Goal: Task Accomplishment & Management: Use online tool/utility

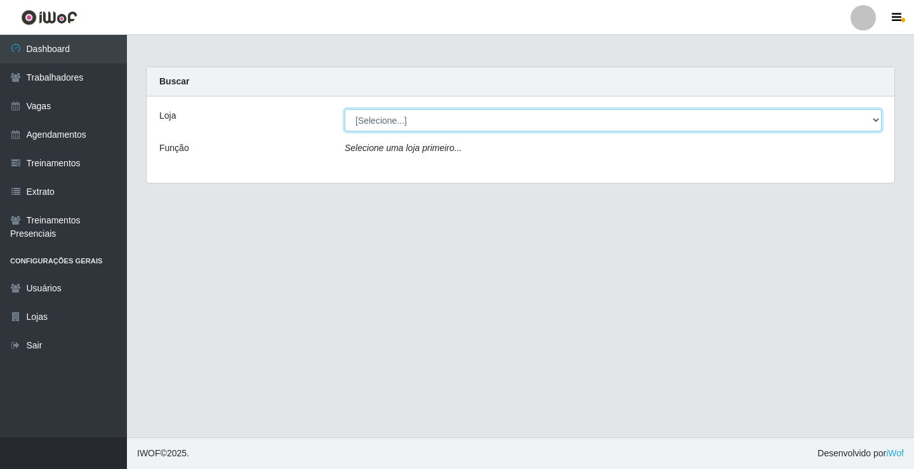
click at [378, 129] on select "[Selecione...] Edilicya Supermercado" at bounding box center [613, 120] width 537 height 22
select select "460"
click at [345, 109] on select "[Selecione...] Edilicya Supermercado" at bounding box center [613, 120] width 537 height 22
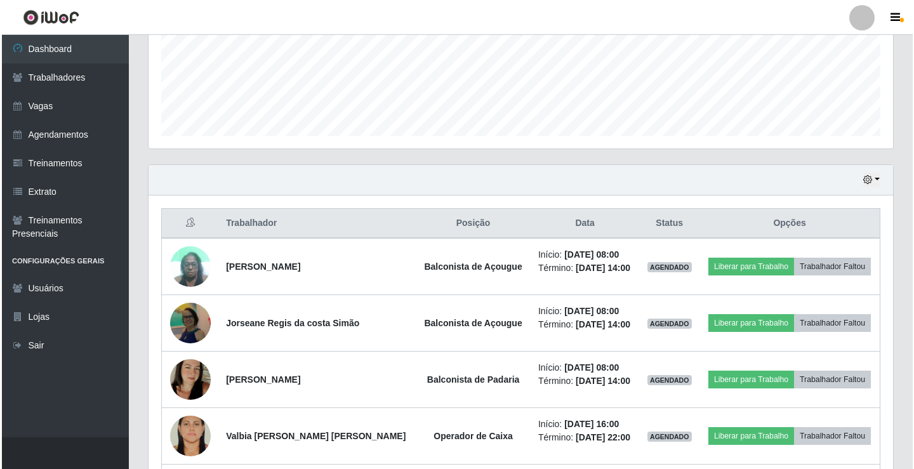
scroll to position [430, 0]
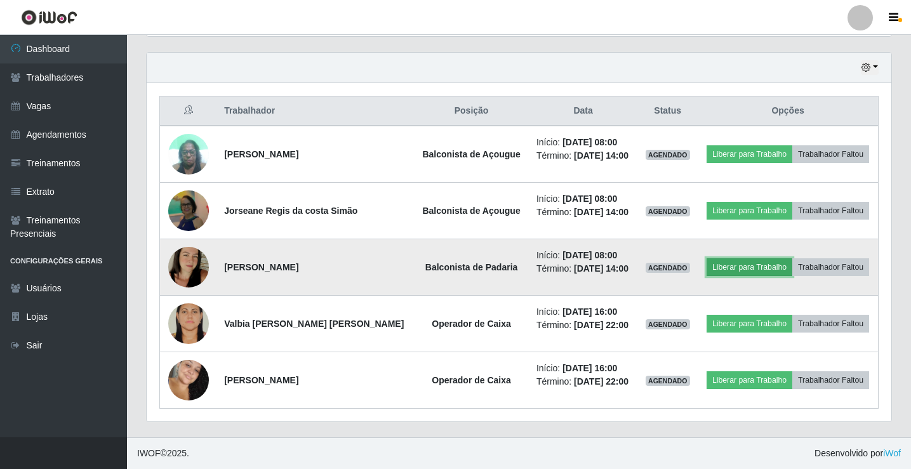
click at [731, 267] on button "Liberar para Trabalho" at bounding box center [750, 267] width 86 height 18
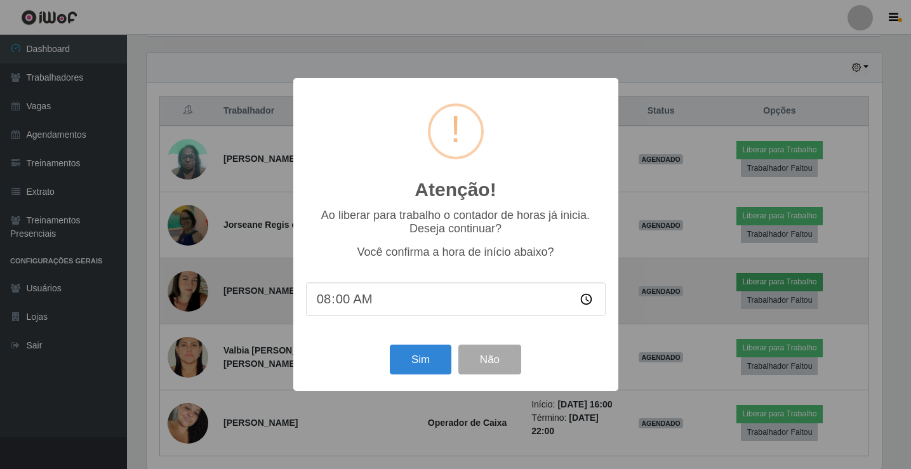
scroll to position [263, 738]
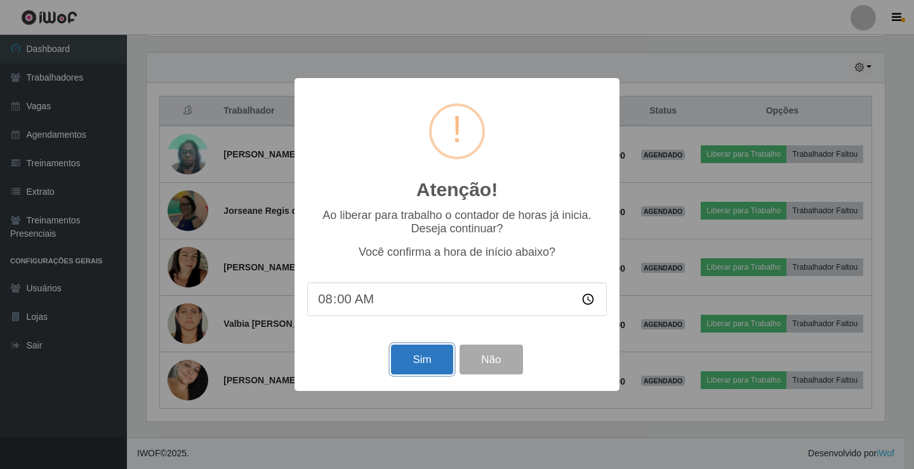
click at [414, 358] on button "Sim" at bounding box center [422, 360] width 62 height 30
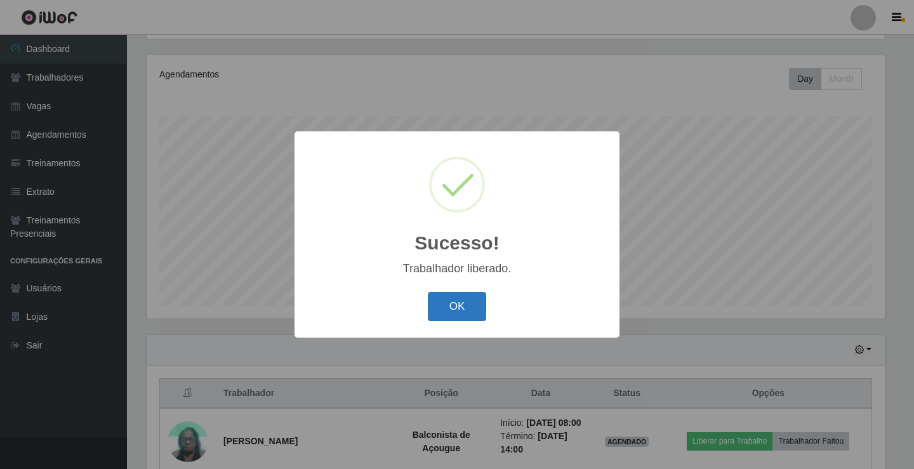
click at [444, 307] on button "OK" at bounding box center [457, 307] width 59 height 30
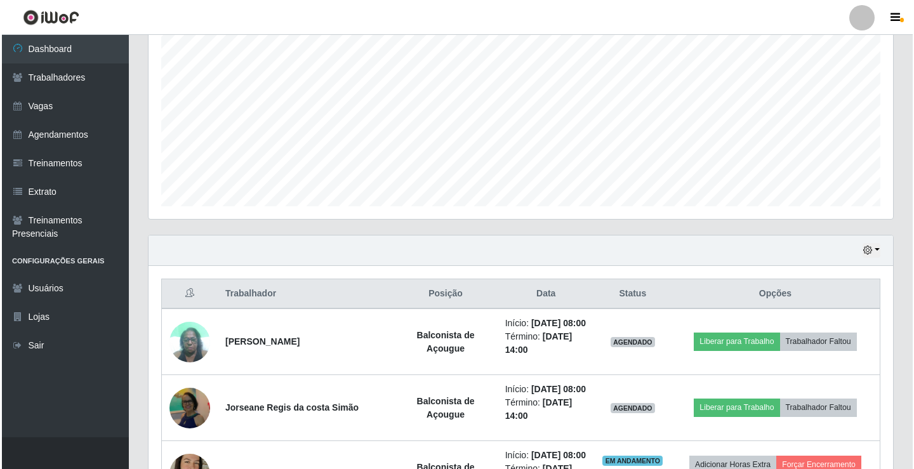
scroll to position [465, 0]
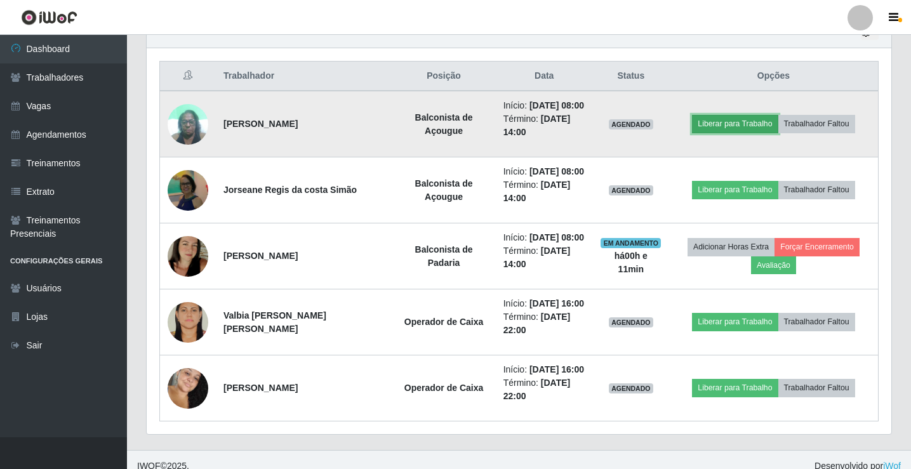
click at [715, 119] on button "Liberar para Trabalho" at bounding box center [735, 124] width 86 height 18
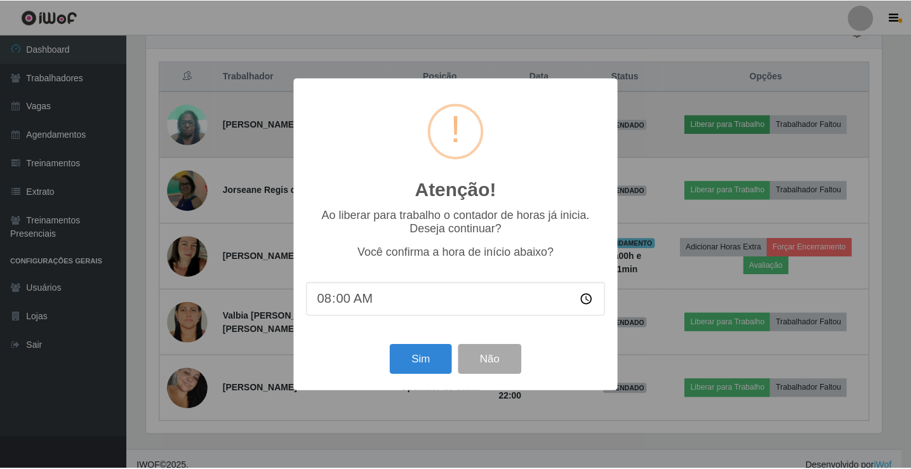
scroll to position [263, 738]
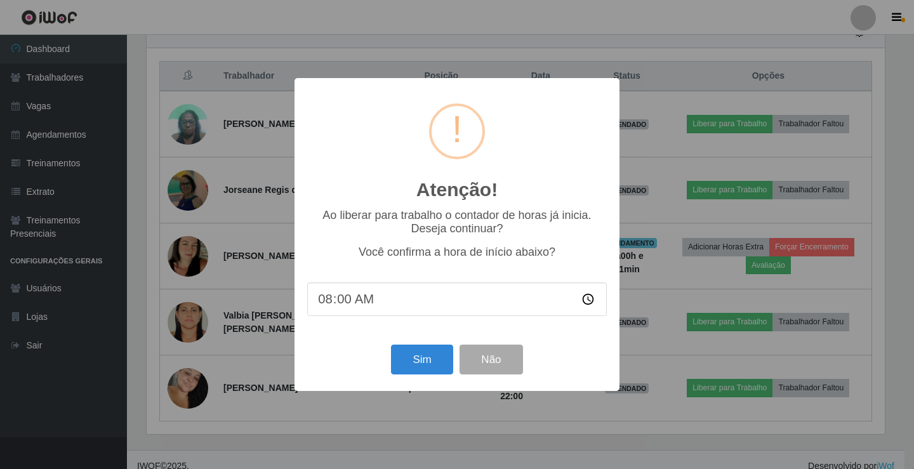
drag, startPoint x: 389, startPoint y: 307, endPoint x: 312, endPoint y: 298, distance: 78.0
click at [389, 305] on input "08:00" at bounding box center [457, 300] width 300 height 34
click at [344, 302] on input "08:00" at bounding box center [457, 300] width 300 height 34
type input "08:11"
click at [410, 359] on button "Sim" at bounding box center [422, 360] width 62 height 30
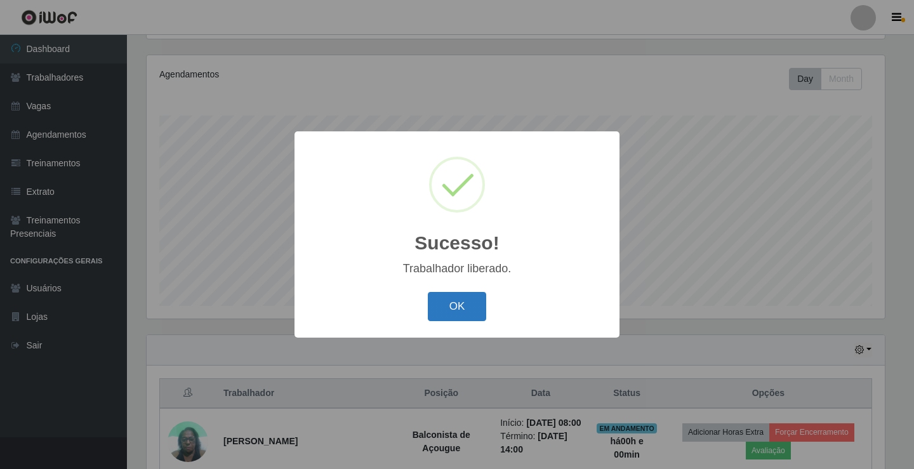
click at [473, 309] on button "OK" at bounding box center [457, 307] width 59 height 30
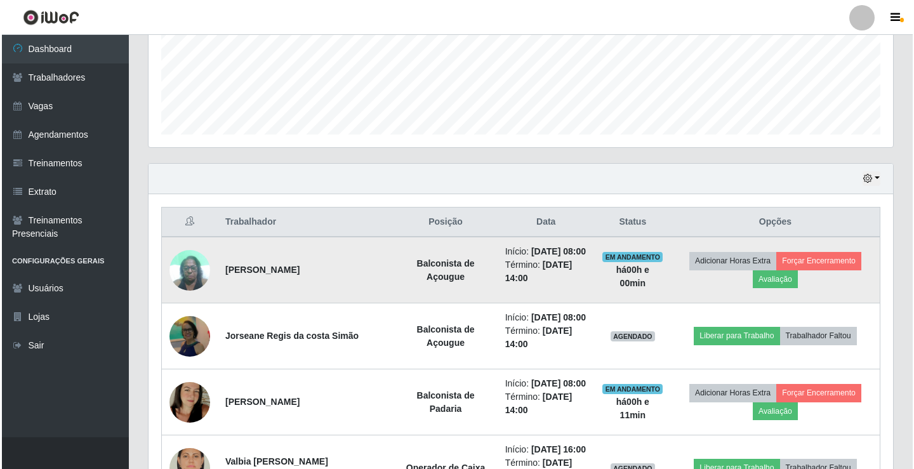
scroll to position [338, 0]
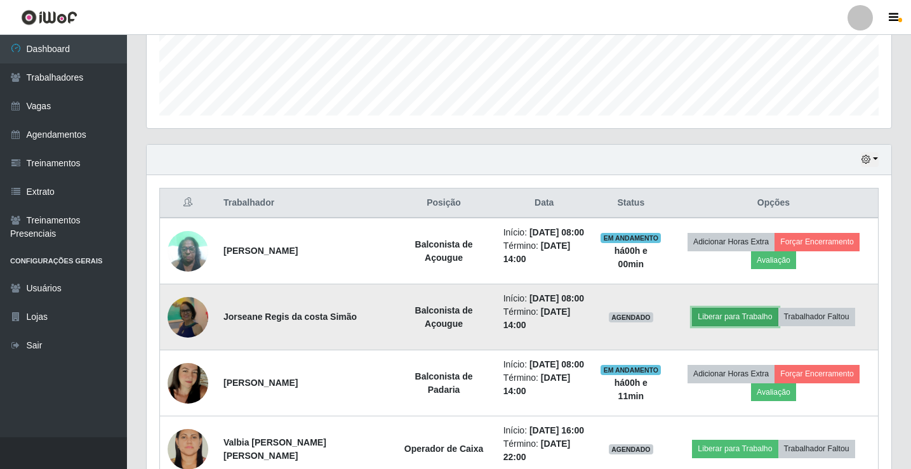
click at [728, 320] on button "Liberar para Trabalho" at bounding box center [735, 317] width 86 height 18
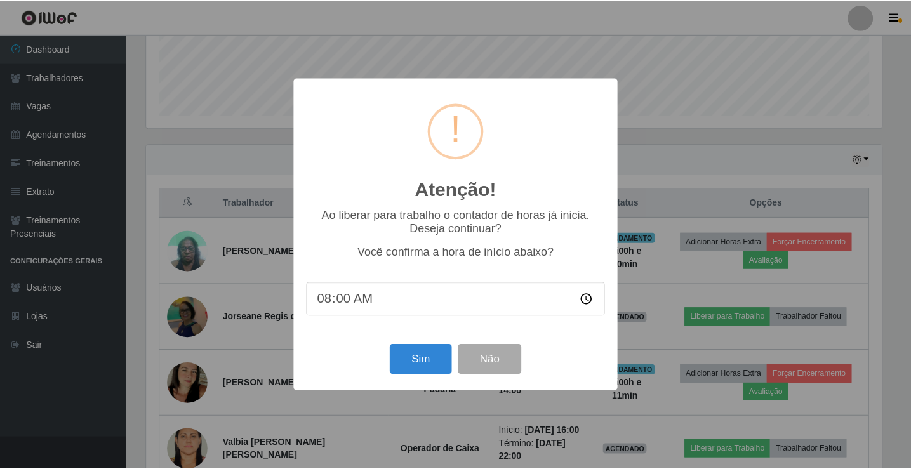
scroll to position [263, 738]
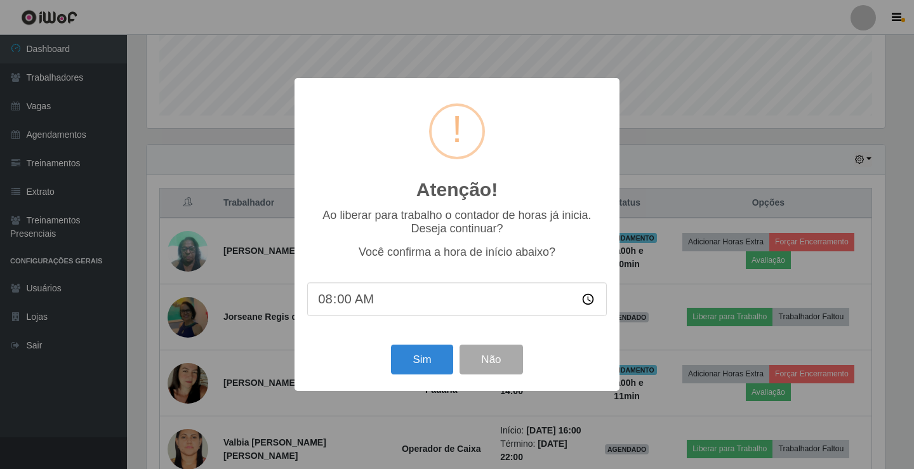
click at [361, 304] on input "08:00" at bounding box center [457, 300] width 300 height 34
click at [350, 305] on input "08:00" at bounding box center [457, 300] width 300 height 34
type input "08:11"
click at [408, 362] on button "Sim" at bounding box center [422, 360] width 62 height 30
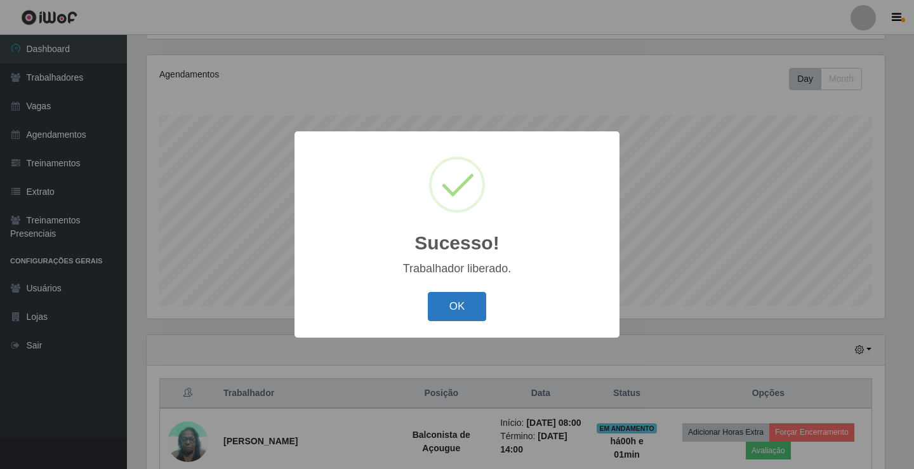
click at [444, 297] on button "OK" at bounding box center [457, 307] width 59 height 30
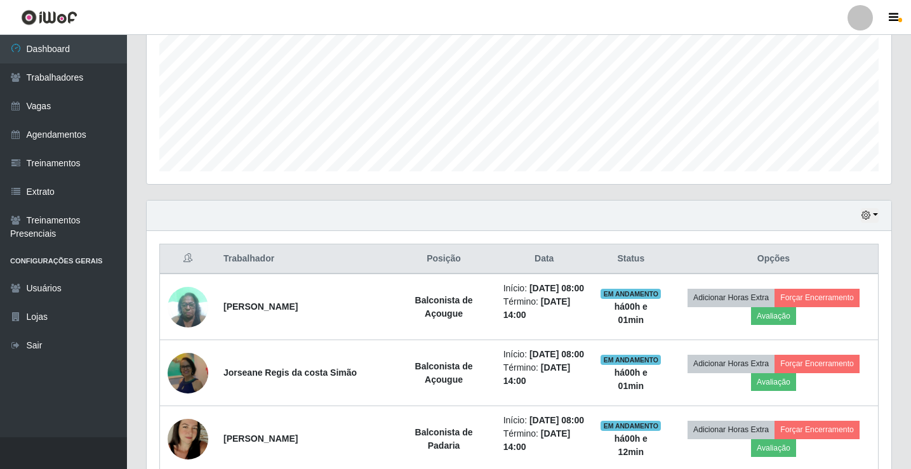
scroll to position [402, 0]
